Goal: Transaction & Acquisition: Purchase product/service

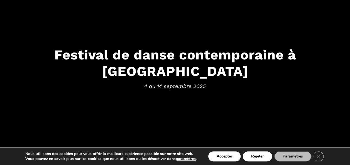
scroll to position [35, 0]
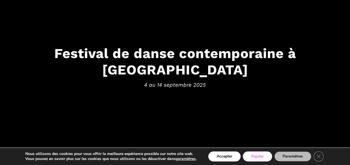
click at [257, 157] on button "Rejeter" at bounding box center [256, 157] width 29 height 10
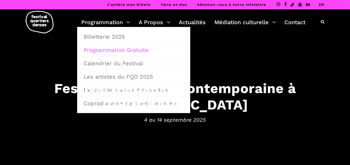
click at [119, 50] on link "Programmation Gratuite" at bounding box center [133, 50] width 107 height 13
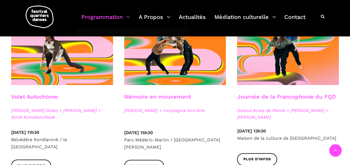
scroll to position [313, 0]
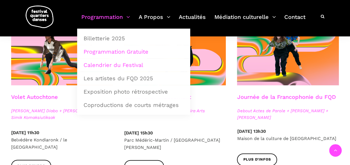
click at [115, 63] on link "Calendrier du Festival" at bounding box center [133, 65] width 107 height 13
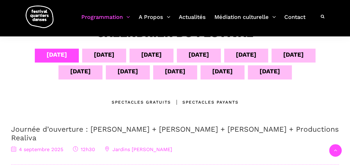
scroll to position [115, 0]
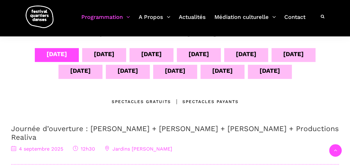
click at [195, 100] on div "Spectacles Payants" at bounding box center [205, 101] width 68 height 7
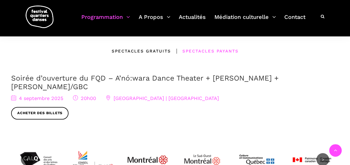
scroll to position [164, 0]
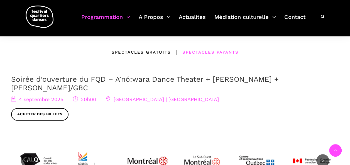
click at [126, 111] on span "Acheter des billets" at bounding box center [174, 114] width 327 height 13
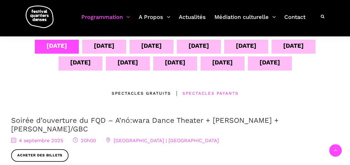
scroll to position [123, 0]
click at [97, 46] on div "05 sept" at bounding box center [104, 46] width 21 height 10
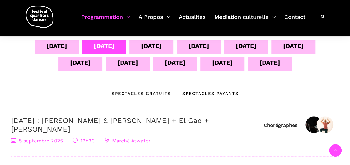
click at [150, 43] on div "06 sept" at bounding box center [151, 46] width 21 height 10
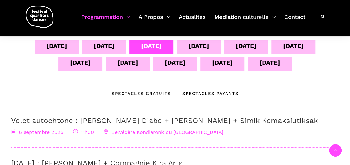
click at [193, 45] on div "07 sept" at bounding box center [198, 46] width 21 height 10
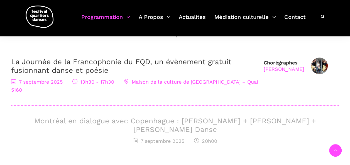
scroll to position [182, 0]
click at [166, 117] on h3 "Montréal en dialogue avec Copenhague : Charles-Alexis Desgagnés + Lene Boel + S…" at bounding box center [174, 125] width 327 height 17
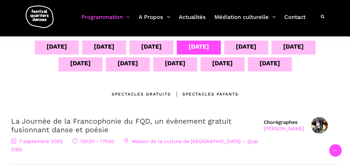
scroll to position [103, 0]
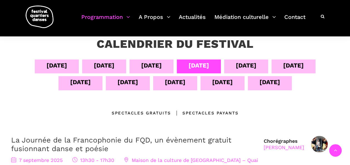
click at [196, 64] on div "07 sept" at bounding box center [198, 66] width 21 height 10
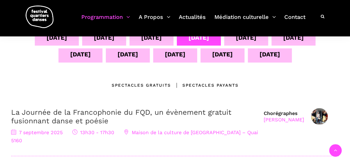
scroll to position [128, 0]
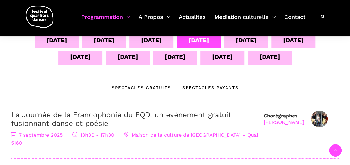
click at [242, 42] on div "08 sept" at bounding box center [246, 40] width 21 height 10
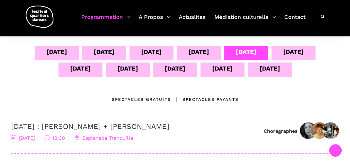
scroll to position [116, 0]
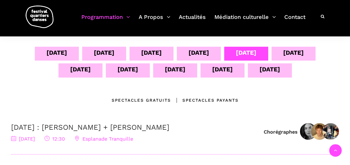
click at [292, 52] on div "09 sept" at bounding box center [293, 53] width 21 height 10
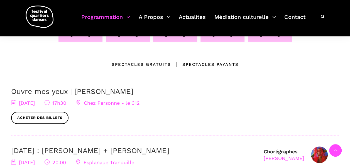
scroll to position [154, 0]
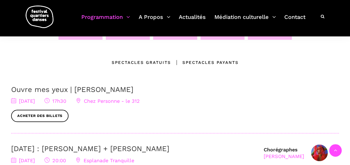
click at [118, 90] on link "Ouvre mes yeux | Charles-Alexis Desgagnés" at bounding box center [72, 89] width 122 height 8
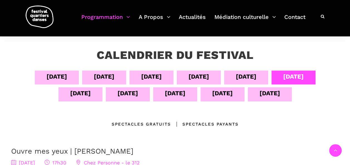
scroll to position [92, 0]
click at [83, 93] on div "10 sept" at bounding box center [80, 94] width 21 height 10
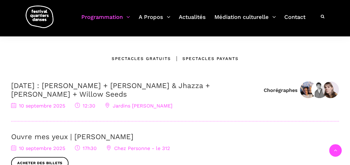
scroll to position [159, 0]
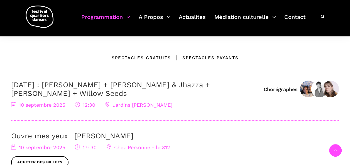
click at [74, 84] on link "10 septembre : Anna Vauquier + Lara & Jhazza + Vincent Lacasse + Willow Seeds" at bounding box center [110, 89] width 199 height 17
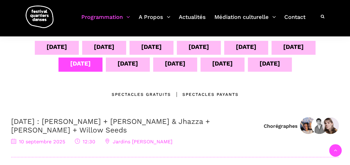
scroll to position [122, 0]
click at [204, 95] on div "Spectacles Payants" at bounding box center [205, 94] width 68 height 7
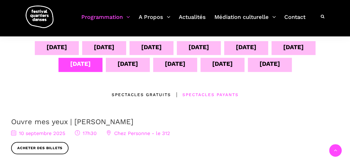
click at [130, 65] on div "11 sept" at bounding box center [127, 64] width 21 height 10
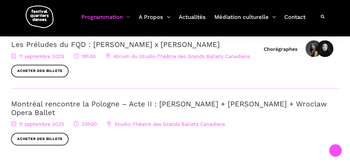
scroll to position [258, 0]
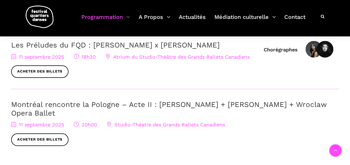
click at [90, 104] on link "Montréal rencontre la Pologne – Acte II : [PERSON_NAME] + [PERSON_NAME] + Wrocl…" at bounding box center [168, 108] width 315 height 17
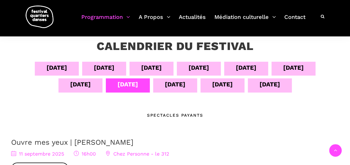
scroll to position [101, 0]
click at [173, 86] on div "12 sept" at bounding box center [175, 85] width 21 height 10
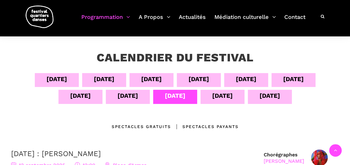
scroll to position [89, 0]
click at [90, 95] on div "10 sept" at bounding box center [80, 97] width 44 height 14
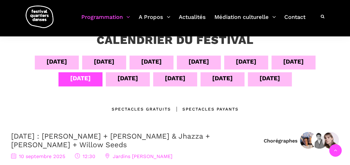
scroll to position [107, 0]
click at [293, 61] on div "09 sept" at bounding box center [293, 62] width 21 height 10
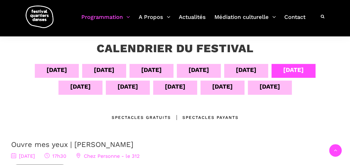
scroll to position [98, 0]
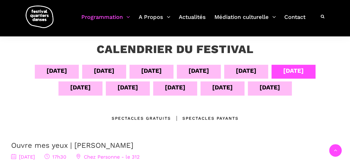
click at [250, 73] on div "08 sept" at bounding box center [246, 71] width 21 height 10
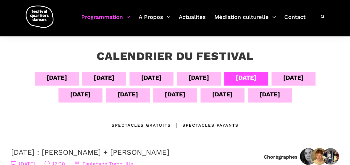
scroll to position [83, 0]
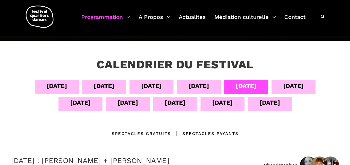
click at [206, 86] on div "07 sept" at bounding box center [198, 86] width 21 height 10
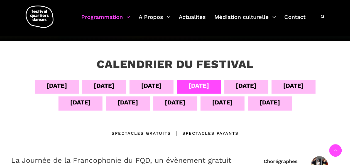
scroll to position [82, 0]
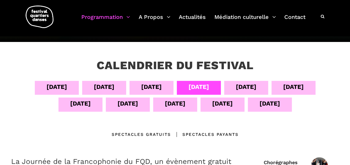
click at [151, 85] on div "06 sept" at bounding box center [151, 87] width 21 height 10
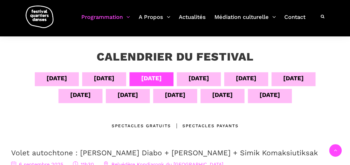
scroll to position [90, 0]
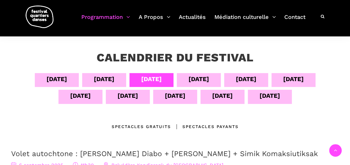
click at [174, 95] on div "12 sept" at bounding box center [175, 96] width 21 height 10
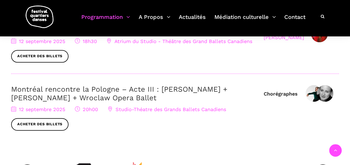
scroll to position [316, 0]
click at [122, 97] on link "Montréal rencontre la Pologne – Acte III : Hélène Simoneau Danse + Jane Mappin …" at bounding box center [119, 93] width 216 height 17
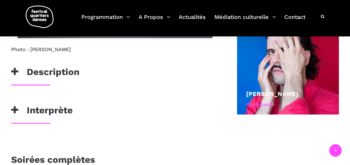
scroll to position [373, 0]
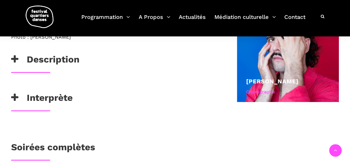
click at [17, 64] on icon at bounding box center [14, 59] width 7 height 9
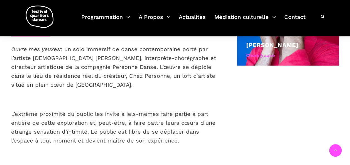
scroll to position [405, 0]
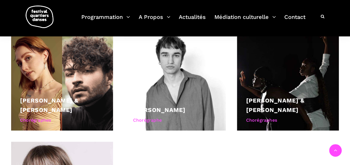
scroll to position [380, 0]
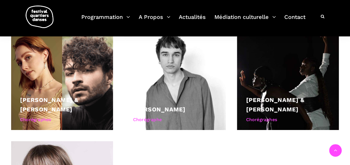
click at [74, 84] on div at bounding box center [62, 79] width 102 height 102
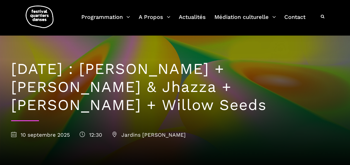
scroll to position [0, 0]
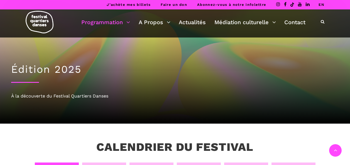
scroll to position [316, 0]
